Goal: Task Accomplishment & Management: Use online tool/utility

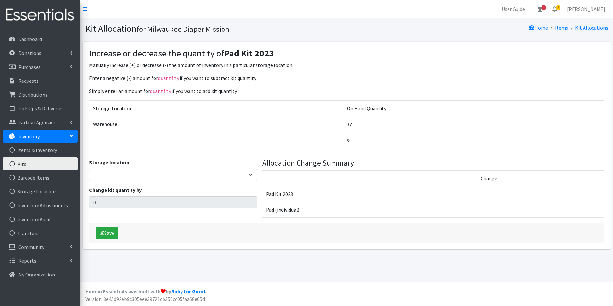
click at [23, 165] on link "Kits" at bounding box center [40, 163] width 75 height 13
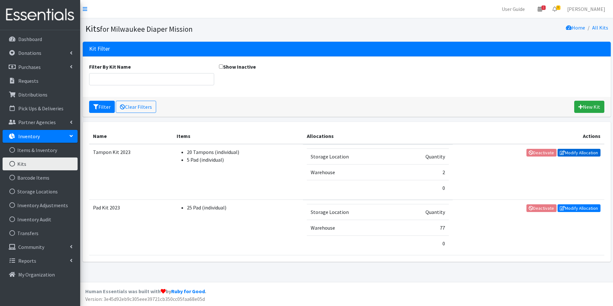
click at [578, 151] on link "Modify Allocation" at bounding box center [578, 153] width 43 height 8
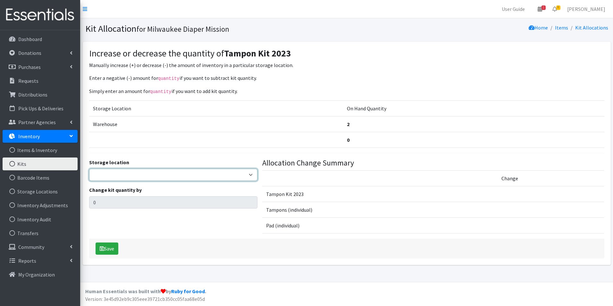
drag, startPoint x: 163, startPoint y: 175, endPoint x: 163, endPoint y: 180, distance: 4.8
click at [163, 175] on select "Warehouse" at bounding box center [173, 175] width 169 height 12
click at [127, 173] on select "Warehouse" at bounding box center [173, 175] width 169 height 12
select select "126"
click at [89, 169] on select "Warehouse" at bounding box center [173, 175] width 169 height 12
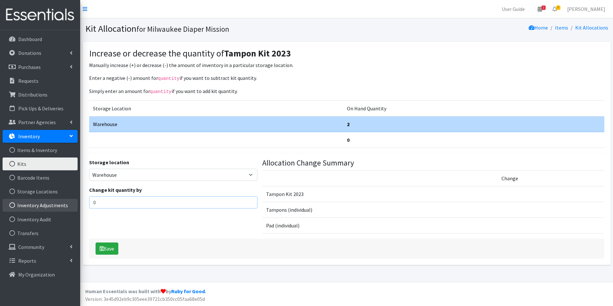
drag, startPoint x: 107, startPoint y: 200, endPoint x: 62, endPoint y: 200, distance: 44.9
click at [62, 200] on div "User Guide 1 1 Pick-ups remaining this week View Calendar 8 8 Requests 0 Partne…" at bounding box center [306, 141] width 613 height 282
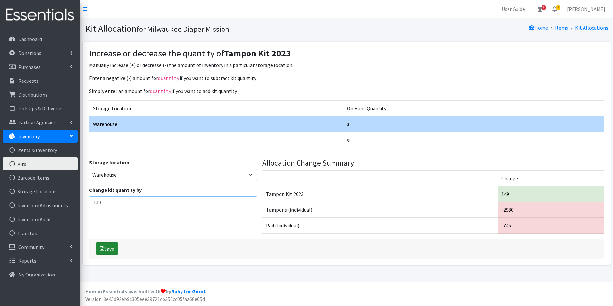
type input "149"
click at [113, 248] on button "Save" at bounding box center [106, 248] width 23 height 12
